Goal: Book appointment/travel/reservation

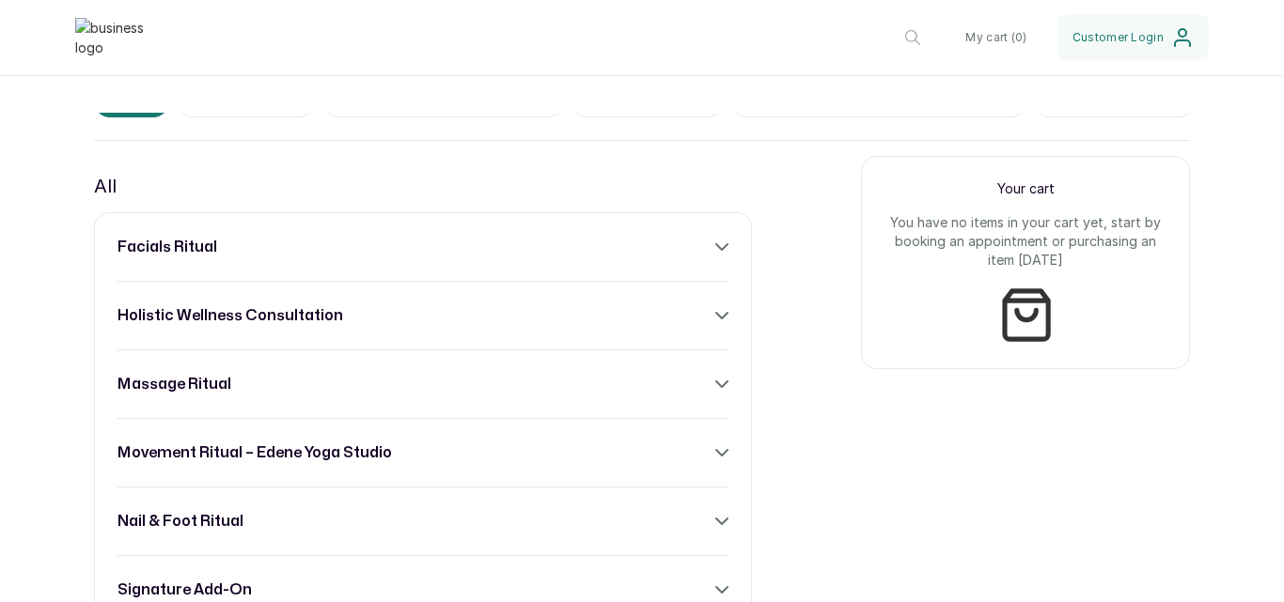
scroll to position [659, 0]
click at [715, 253] on icon at bounding box center [721, 246] width 13 height 13
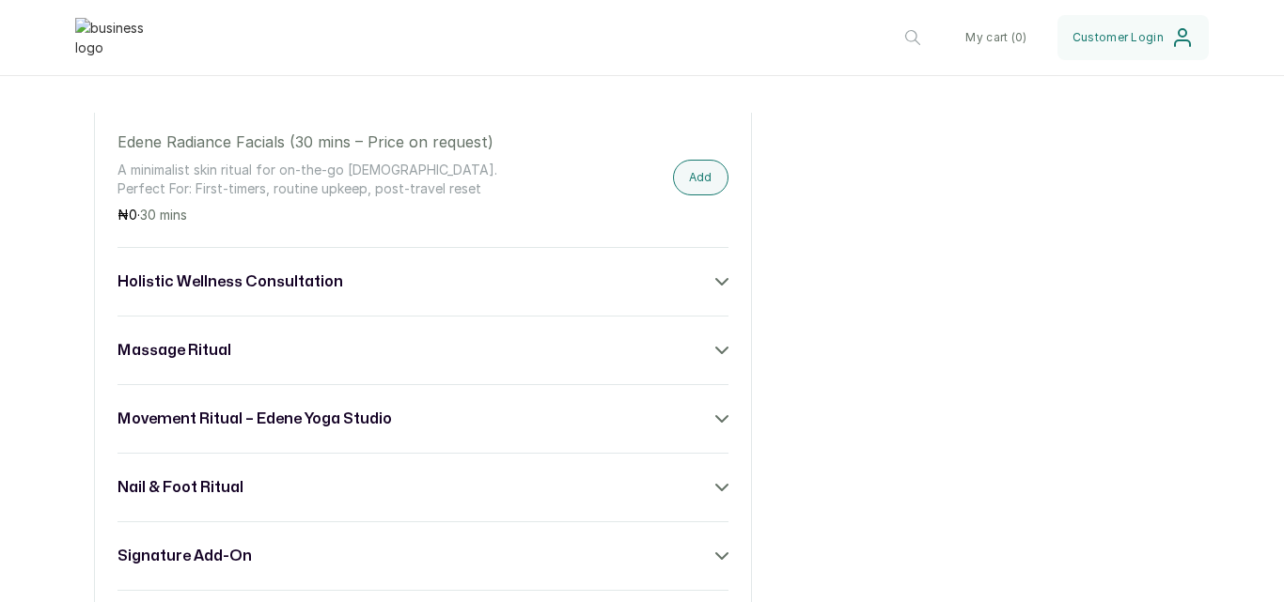
scroll to position [1209, 0]
click at [715, 287] on icon at bounding box center [721, 279] width 13 height 13
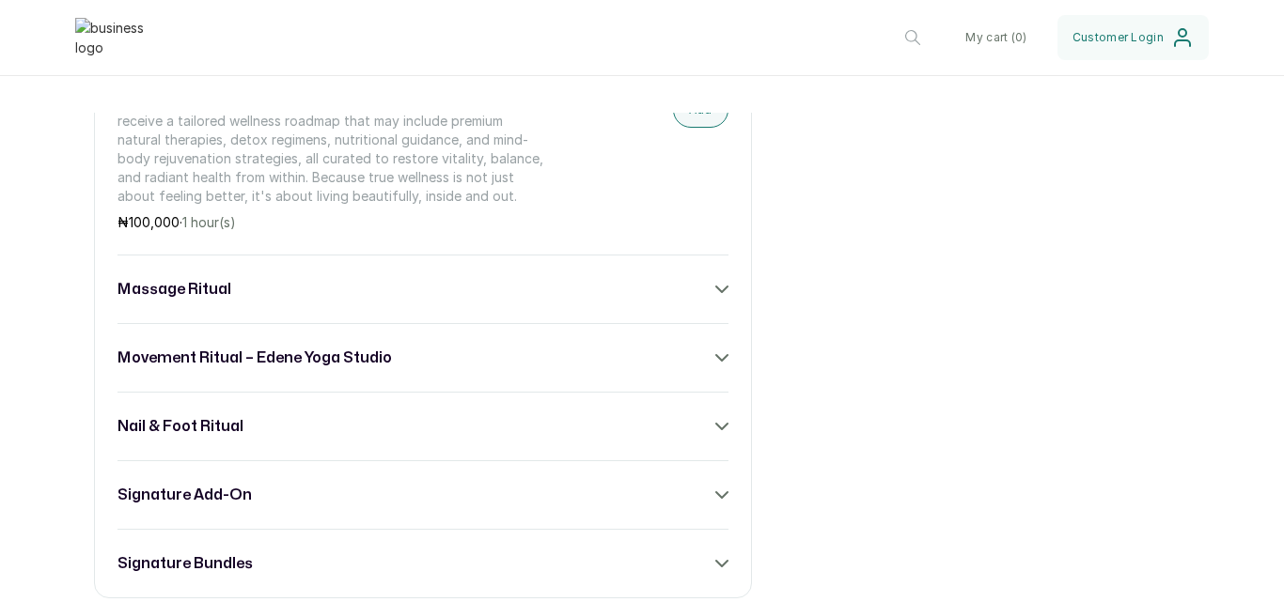
scroll to position [1546, 0]
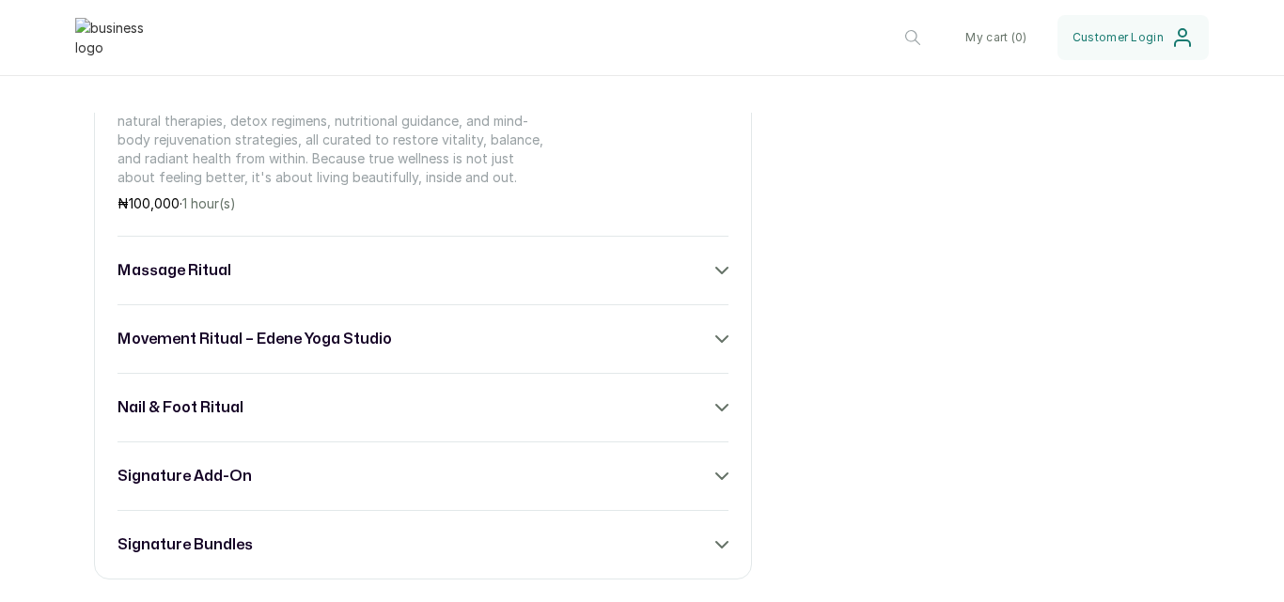
click at [716, 273] on icon at bounding box center [721, 271] width 11 height 6
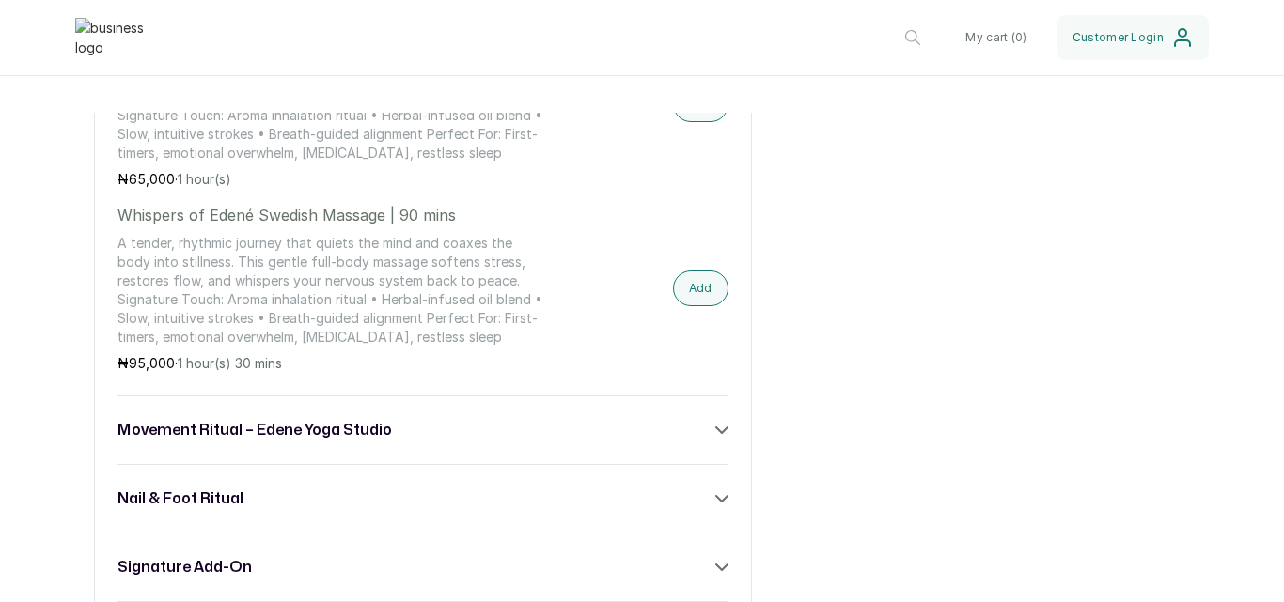
scroll to position [2396, 0]
click at [715, 436] on icon at bounding box center [721, 429] width 13 height 13
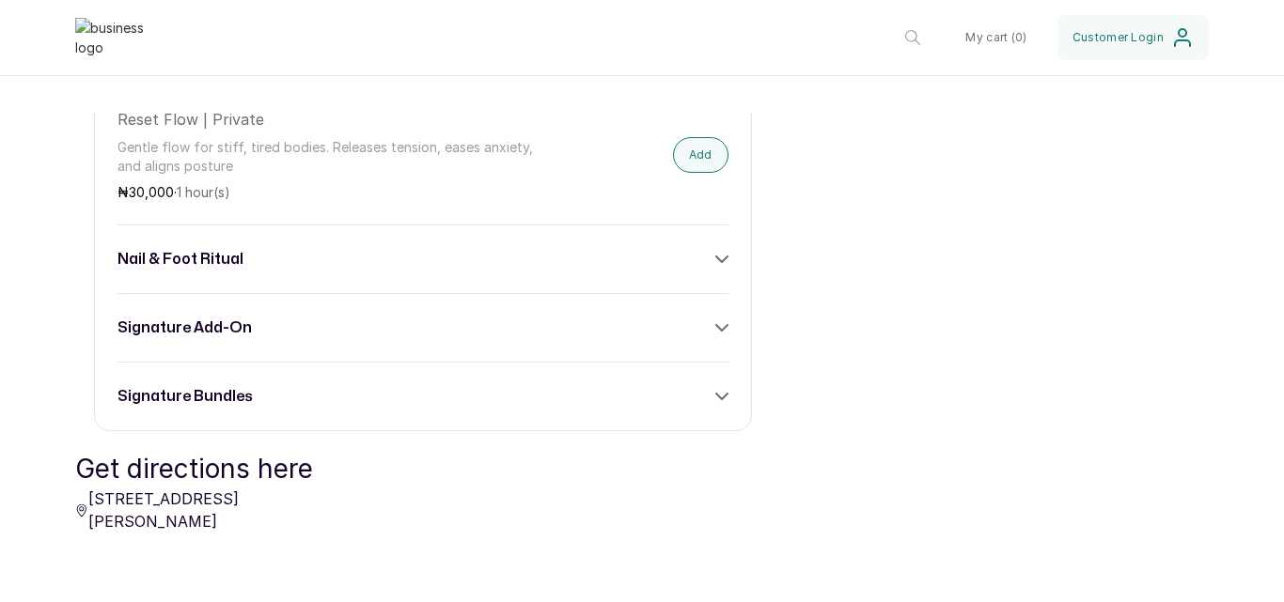
scroll to position [3057, 0]
click at [719, 263] on div "nail & foot ritual" at bounding box center [422, 257] width 611 height 23
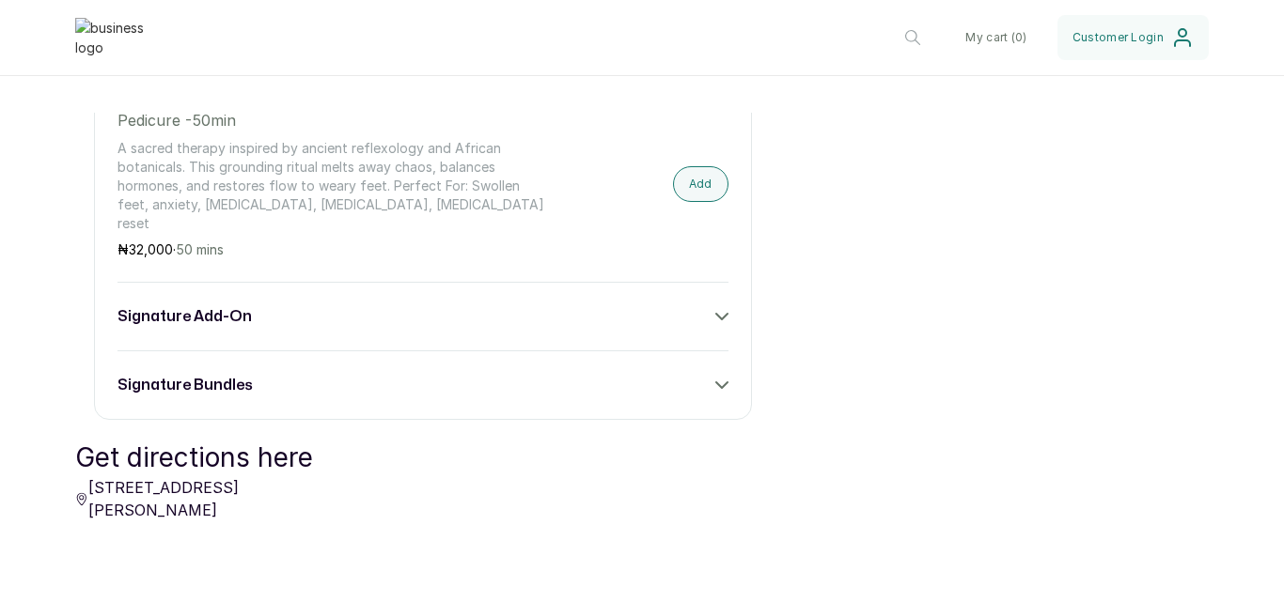
scroll to position [3351, 0]
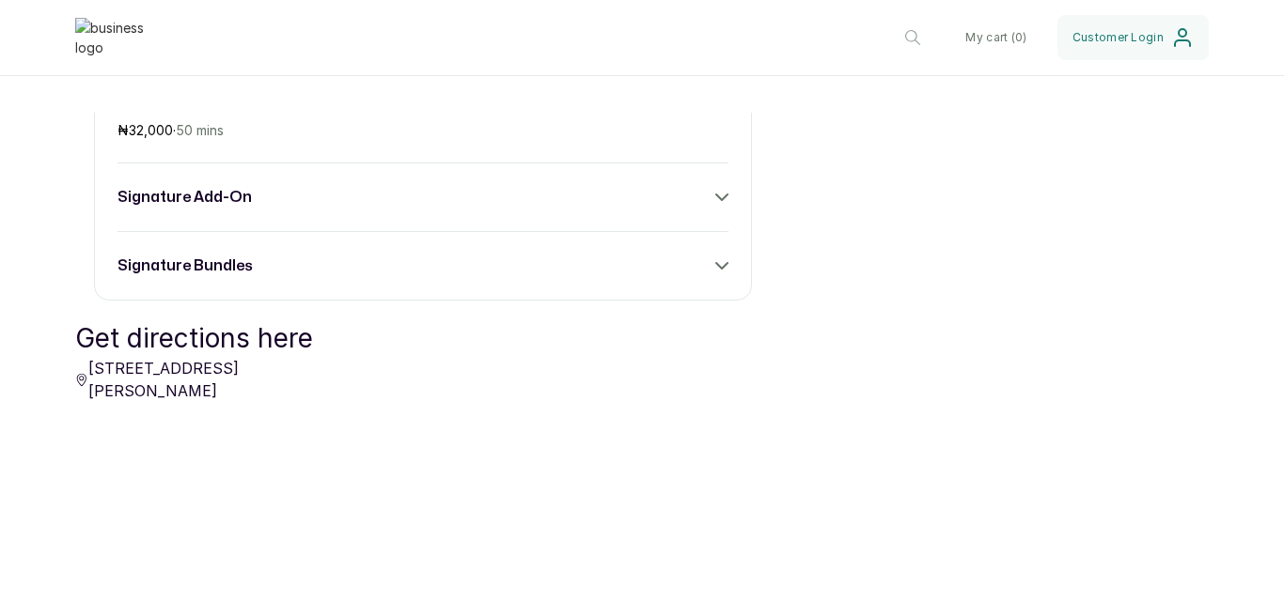
click at [715, 191] on icon at bounding box center [721, 197] width 13 height 13
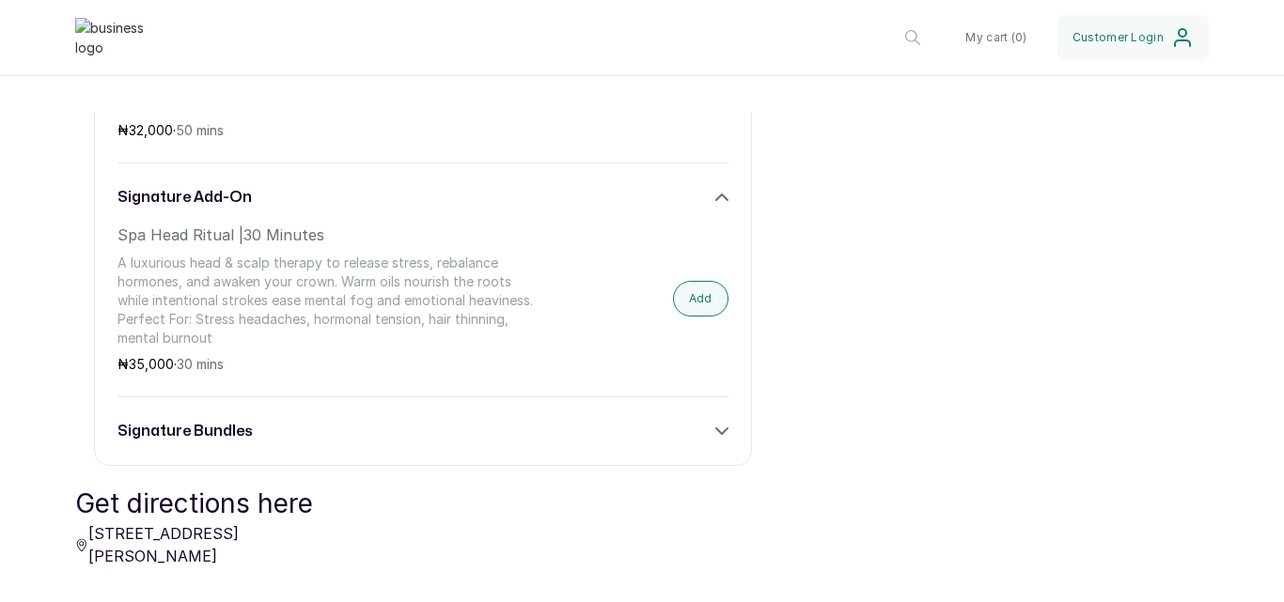
click at [715, 426] on icon at bounding box center [721, 431] width 13 height 13
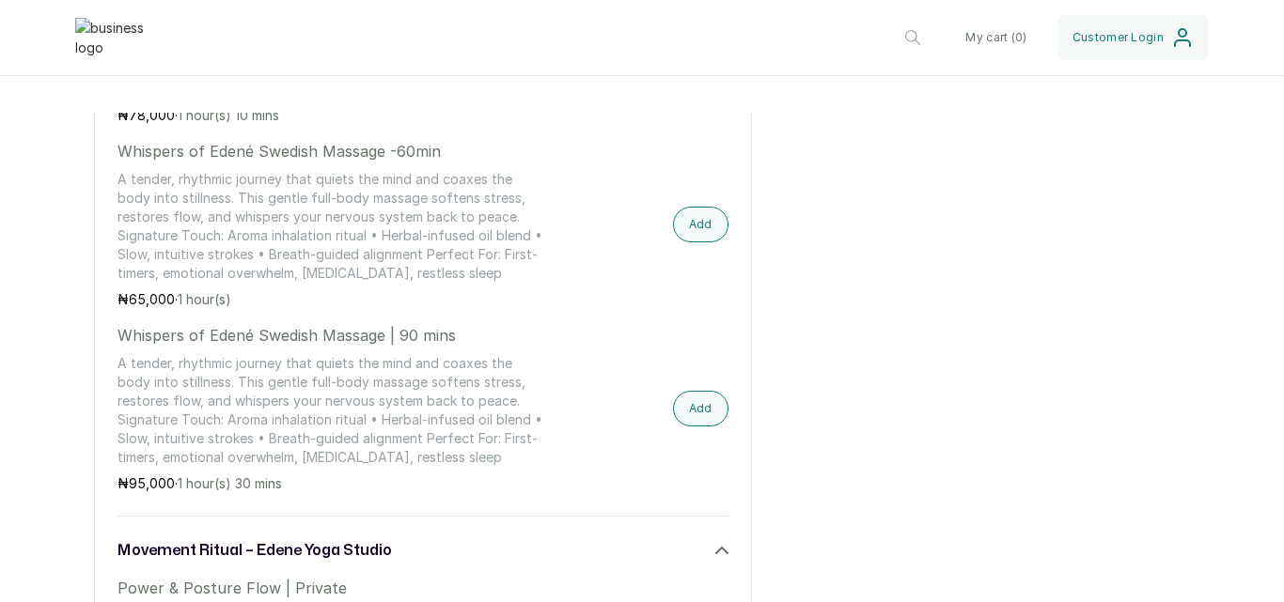
scroll to position [2265, 0]
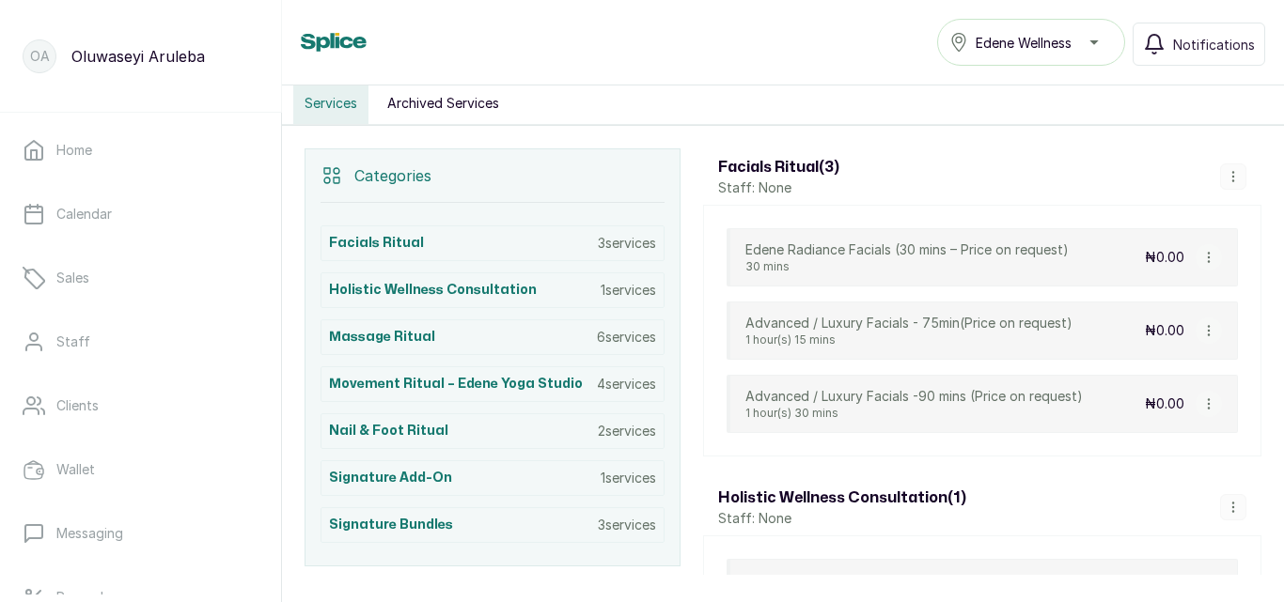
scroll to position [465, 0]
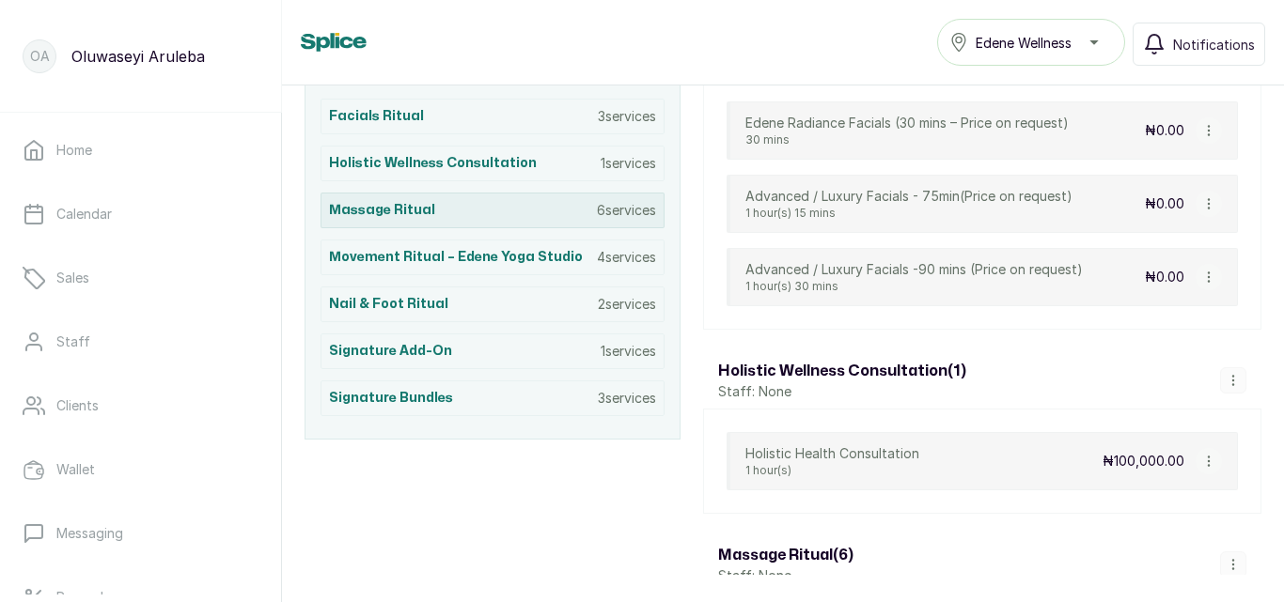
click at [499, 211] on div "Massage Ritual 6 services" at bounding box center [492, 211] width 344 height 36
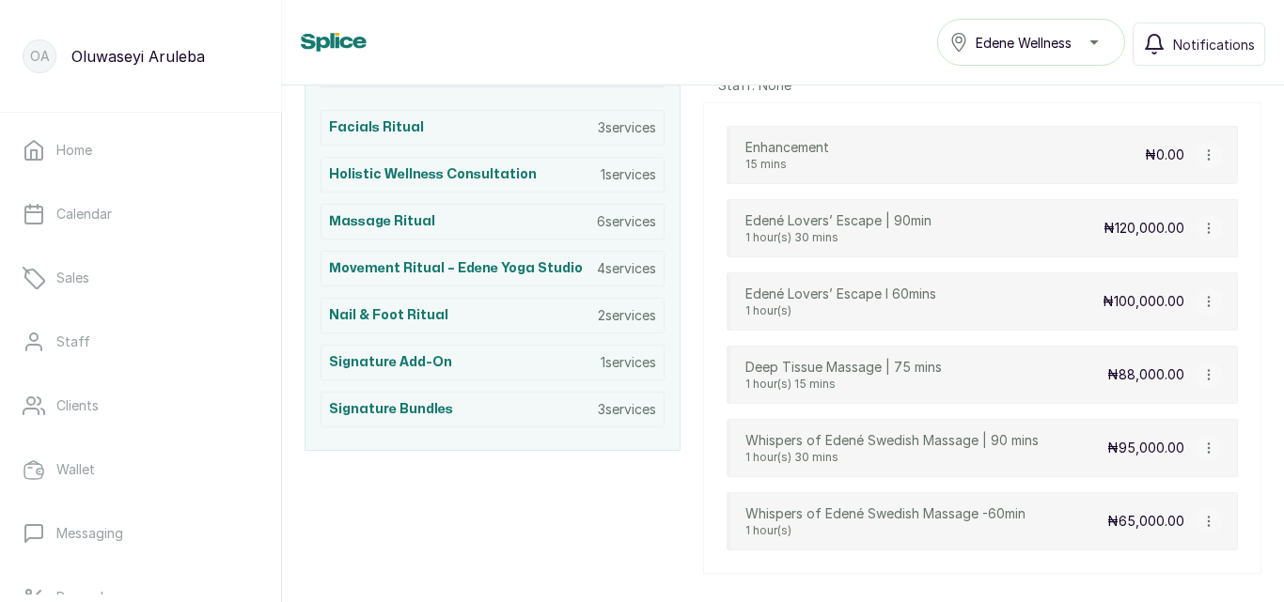
scroll to position [457, 0]
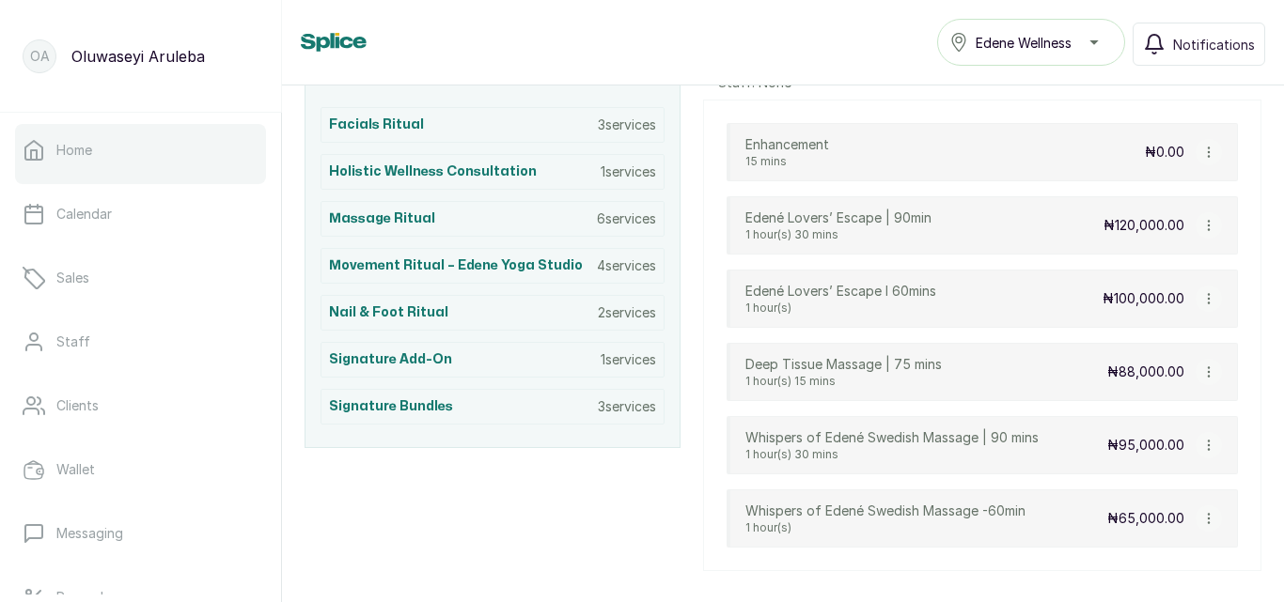
click at [166, 151] on link "Home" at bounding box center [140, 150] width 251 height 53
